Goal: Task Accomplishment & Management: Manage account settings

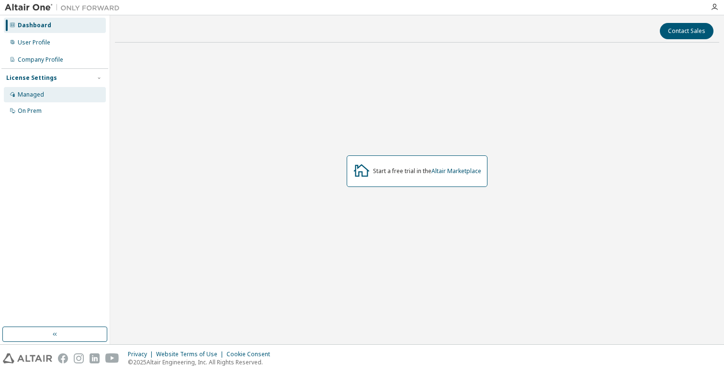
click at [36, 97] on div "Managed" at bounding box center [31, 95] width 26 height 8
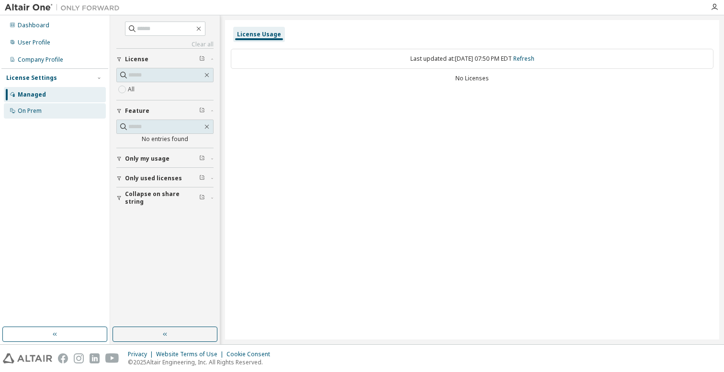
click at [42, 112] on div "On Prem" at bounding box center [55, 110] width 102 height 15
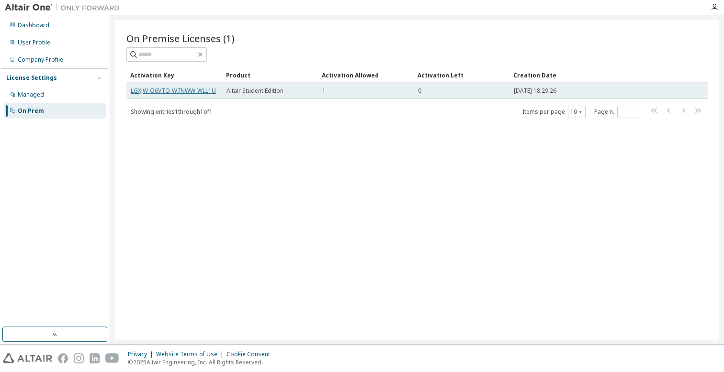
click at [175, 91] on link "LGXJW-O6VTO-W7NWW-WLL1U" at bounding box center [173, 91] width 85 height 8
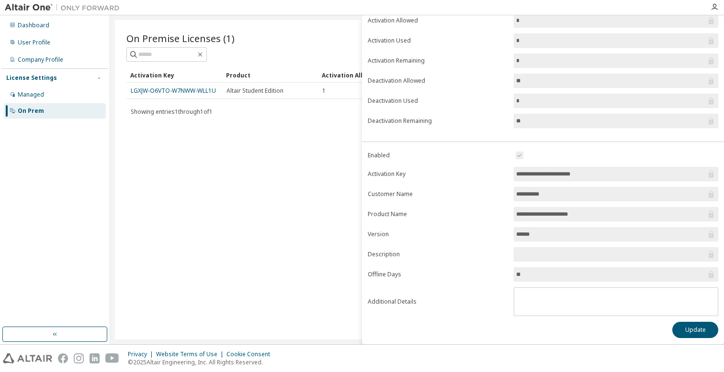
scroll to position [69, 0]
click at [689, 327] on button "Update" at bounding box center [695, 329] width 46 height 16
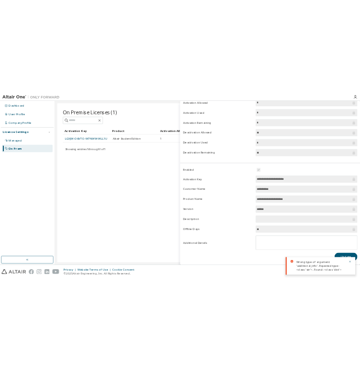
scroll to position [0, 0]
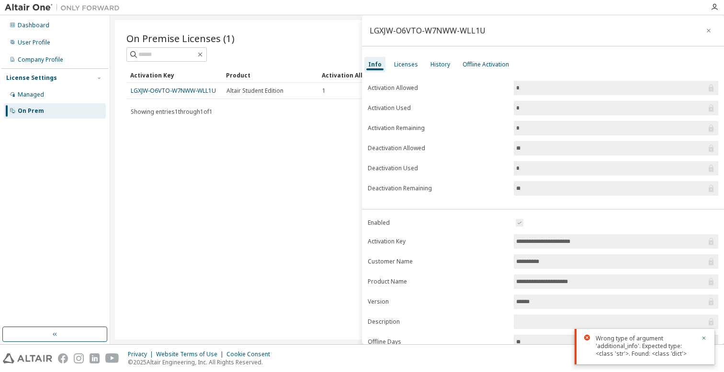
click at [531, 109] on input "*" at bounding box center [611, 108] width 190 height 10
click at [514, 111] on span "*" at bounding box center [616, 108] width 204 height 14
click at [517, 111] on input "*" at bounding box center [611, 108] width 190 height 10
click at [391, 64] on div "Licenses" at bounding box center [406, 64] width 32 height 15
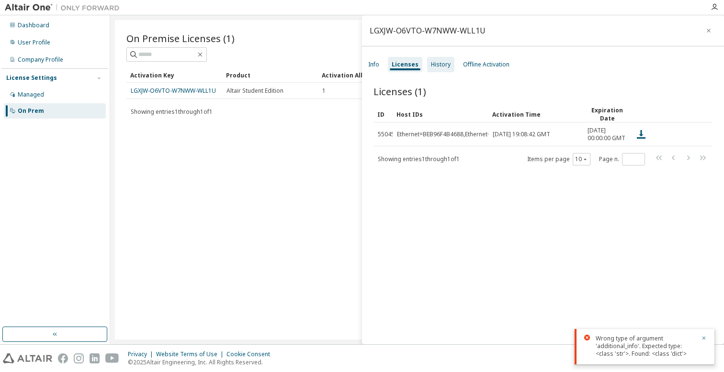
click at [433, 65] on div "History" at bounding box center [441, 65] width 20 height 8
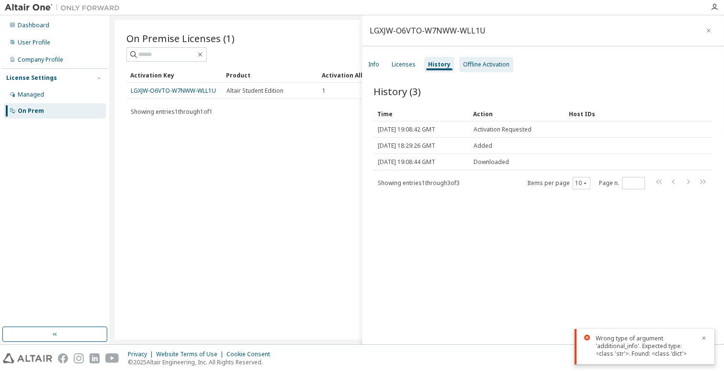
click at [483, 66] on div "Offline Activation" at bounding box center [486, 65] width 46 height 8
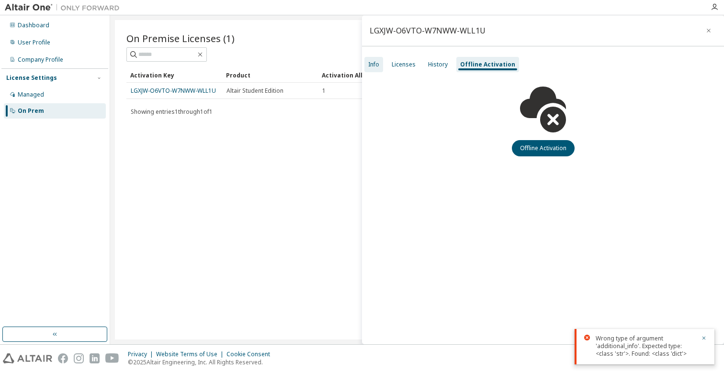
click at [368, 63] on div "Info" at bounding box center [373, 65] width 11 height 8
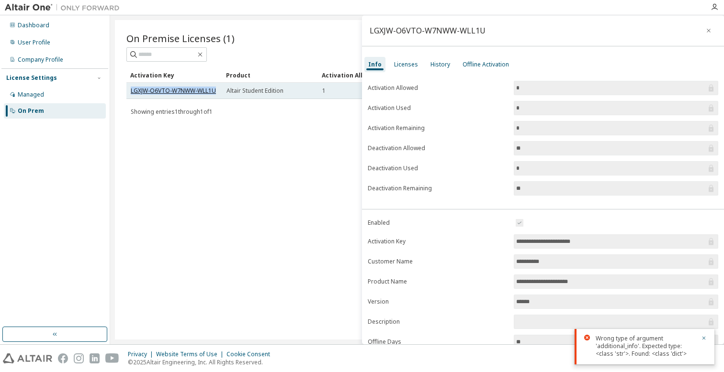
drag, startPoint x: 217, startPoint y: 91, endPoint x: 132, endPoint y: 93, distance: 85.2
click at [131, 93] on div "LGXJW-O6VTO-W7NWW-WLL1U" at bounding box center [174, 91] width 87 height 8
copy link "LGXJW-O6VTO-W7NWW-WLL1U"
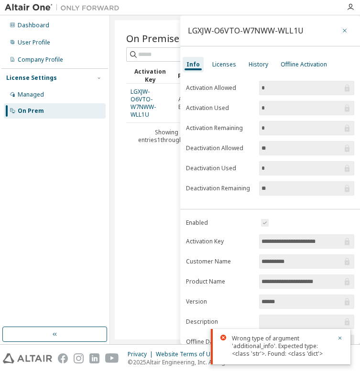
click at [342, 34] on icon "button" at bounding box center [345, 31] width 7 height 8
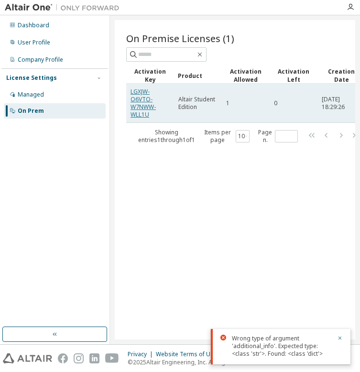
click at [142, 106] on link "LGXJW-O6VTO-W7NWW-WLL1U" at bounding box center [143, 103] width 25 height 31
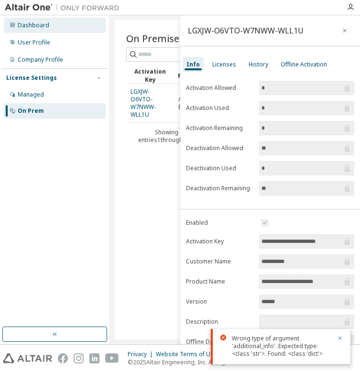
click at [46, 23] on div "Dashboard" at bounding box center [34, 26] width 32 height 8
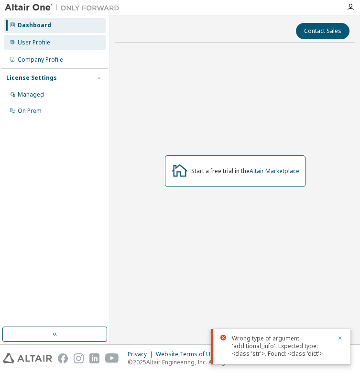
click at [65, 46] on div "User Profile" at bounding box center [55, 42] width 102 height 15
